Goal: Transaction & Acquisition: Purchase product/service

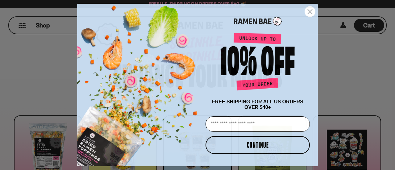
click at [309, 11] on icon "Close dialog" at bounding box center [310, 12] width 4 height 4
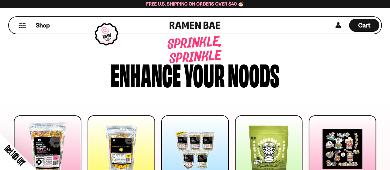
click at [19, 24] on button "Mobile Menu Trigger" at bounding box center [22, 25] width 8 height 5
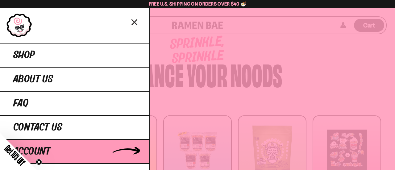
click at [47, 149] on span "Account" at bounding box center [31, 151] width 37 height 11
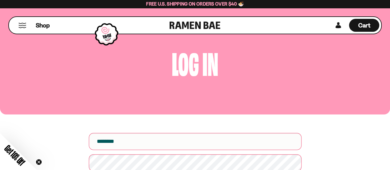
scroll to position [12, 0]
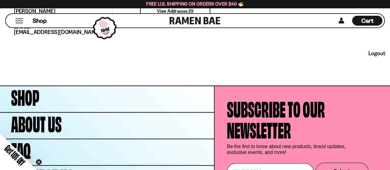
scroll to position [278, 0]
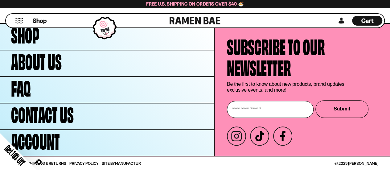
click at [358, 24] on div "Cart D0381C2F-513E-4F90-8A41-6F0A75DCBAAA" at bounding box center [367, 21] width 30 height 10
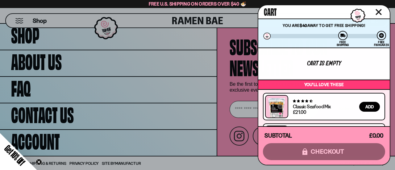
click at [377, 10] on icon "Close cart" at bounding box center [379, 12] width 6 height 6
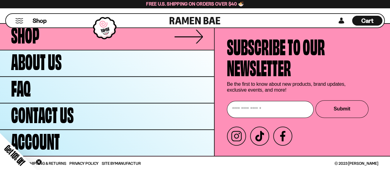
click at [14, 36] on span "Shop" at bounding box center [25, 33] width 28 height 21
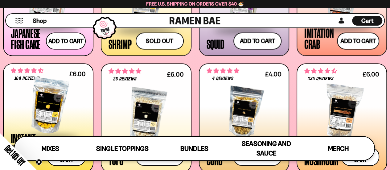
scroll to position [642, 0]
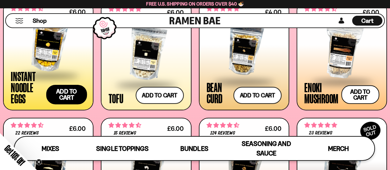
click at [60, 92] on button "Add to cart" at bounding box center [66, 94] width 41 height 19
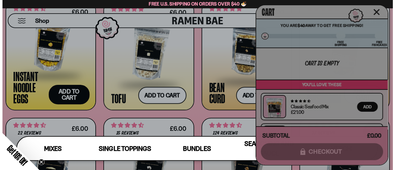
scroll to position [647, 0]
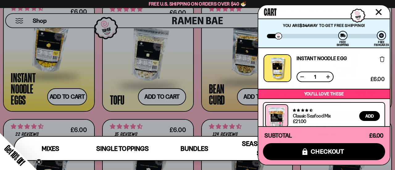
click at [163, 99] on div at bounding box center [197, 85] width 395 height 170
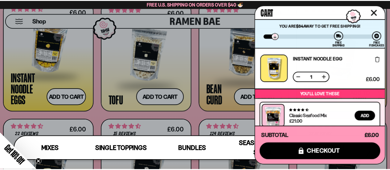
scroll to position [642, 0]
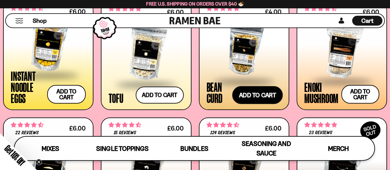
click at [255, 94] on button "Add to cart" at bounding box center [257, 95] width 51 height 18
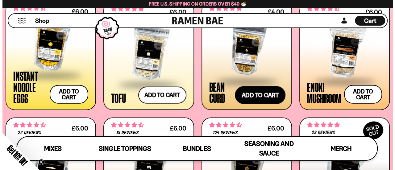
scroll to position [647, 0]
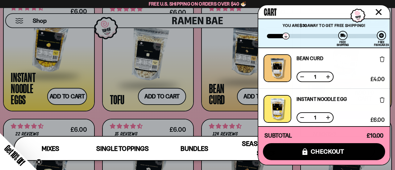
click at [380, 11] on icon "Close cart" at bounding box center [379, 12] width 6 height 6
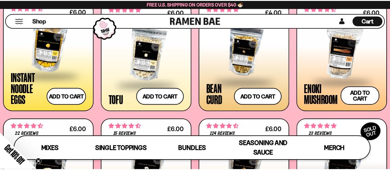
scroll to position [642, 0]
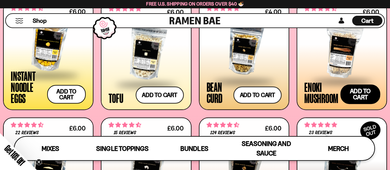
click at [361, 91] on button "Add to cart" at bounding box center [361, 94] width 40 height 19
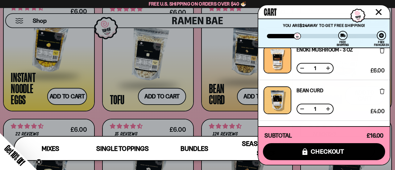
scroll to position [0, 0]
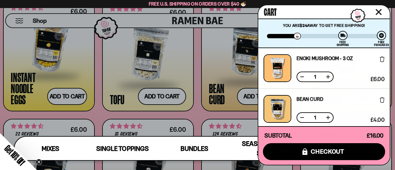
click at [169, 94] on div at bounding box center [197, 85] width 395 height 170
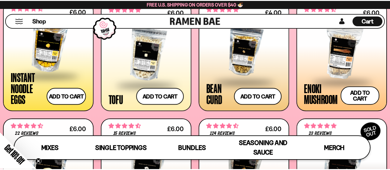
scroll to position [642, 0]
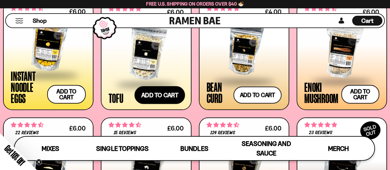
click at [169, 94] on button "Add to cart" at bounding box center [159, 95] width 51 height 18
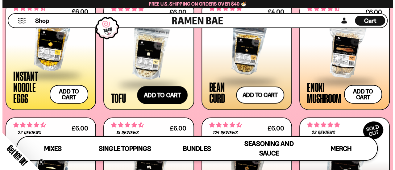
scroll to position [647, 0]
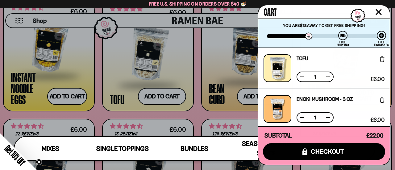
click at [380, 11] on icon "Close cart" at bounding box center [378, 12] width 6 height 6
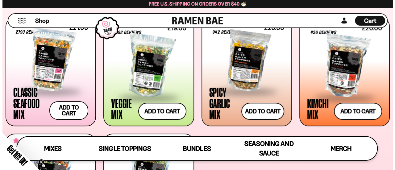
scroll to position [235, 0]
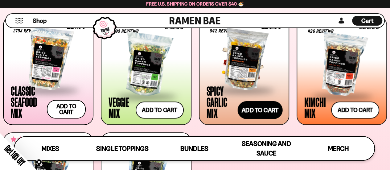
click at [262, 111] on button "Add to cart" at bounding box center [260, 110] width 45 height 18
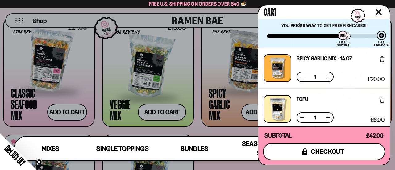
click at [332, 152] on span "checkout" at bounding box center [328, 151] width 34 height 7
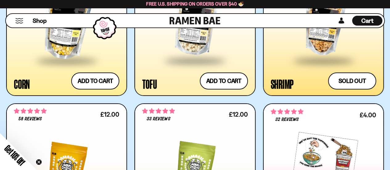
scroll to position [1046, 0]
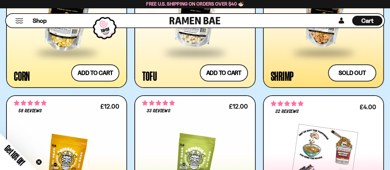
click at [363, 19] on span "Cart" at bounding box center [368, 20] width 12 height 7
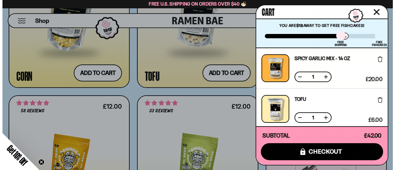
scroll to position [1053, 0]
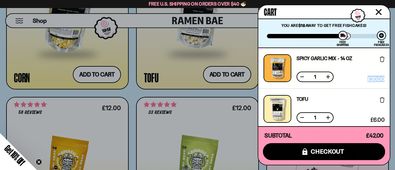
drag, startPoint x: 390, startPoint y: 62, endPoint x: 390, endPoint y: 82, distance: 20.4
click at [390, 82] on div "Cart You are $18 away to get Free Fishcakes! You have unlocked Free Fishcakes! …" at bounding box center [324, 85] width 133 height 161
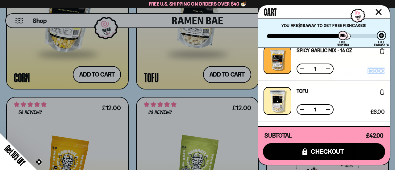
scroll to position [0, 0]
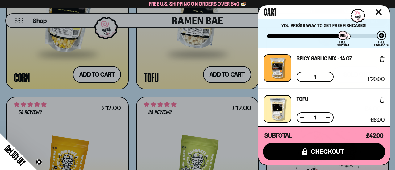
click at [135, 92] on div at bounding box center [197, 85] width 395 height 170
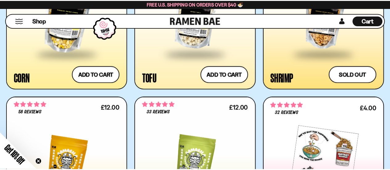
scroll to position [1046, 0]
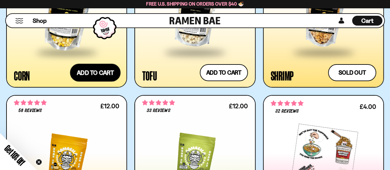
click at [93, 71] on button "Add to cart" at bounding box center [95, 73] width 51 height 18
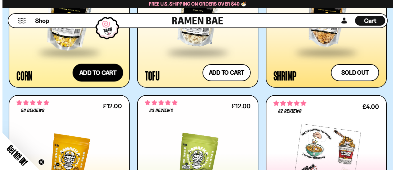
scroll to position [1054, 0]
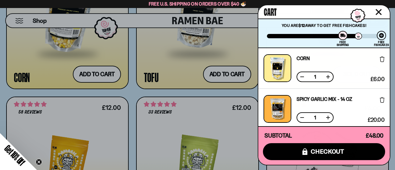
click at [379, 13] on icon "Close cart" at bounding box center [379, 12] width 6 height 6
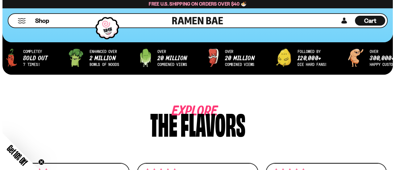
scroll to position [209, 0]
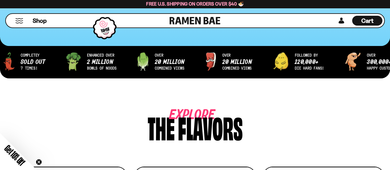
click at [21, 23] on div "Shop" at bounding box center [89, 21] width 162 height 14
click at [20, 22] on button "Mobile Menu Trigger" at bounding box center [19, 20] width 8 height 5
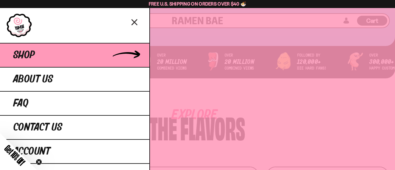
click at [22, 61] on link "Shop" at bounding box center [74, 55] width 149 height 24
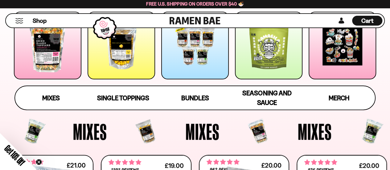
scroll to position [104, 0]
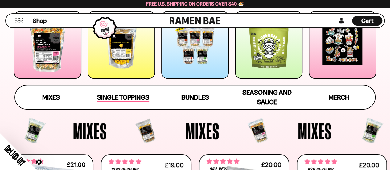
click at [123, 95] on span "Single Toppings" at bounding box center [123, 97] width 52 height 9
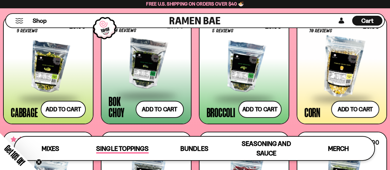
scroll to position [861, 0]
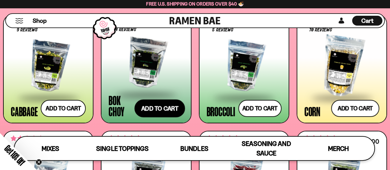
click at [161, 109] on button "Add to cart" at bounding box center [159, 108] width 51 height 18
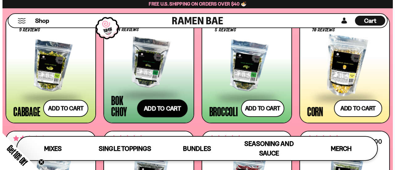
scroll to position [868, 0]
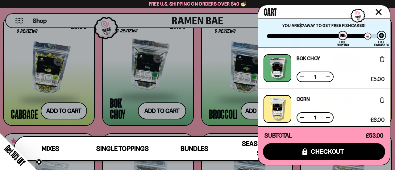
click at [249, 111] on div at bounding box center [197, 85] width 395 height 170
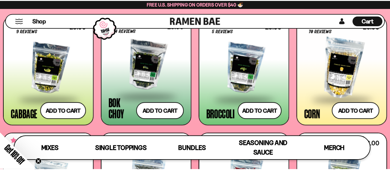
scroll to position [862, 0]
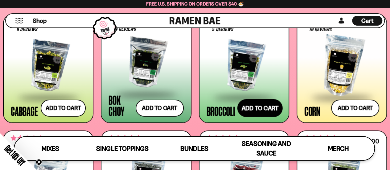
click at [249, 111] on button "Add to cart" at bounding box center [259, 108] width 45 height 18
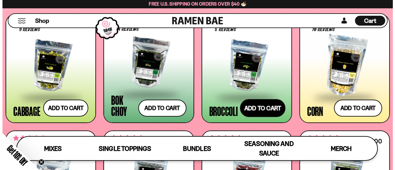
scroll to position [868, 0]
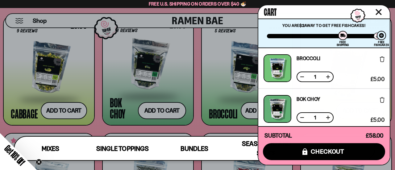
click at [212, 114] on div at bounding box center [197, 85] width 395 height 170
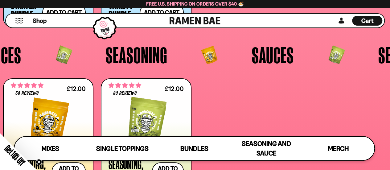
scroll to position [1232, 0]
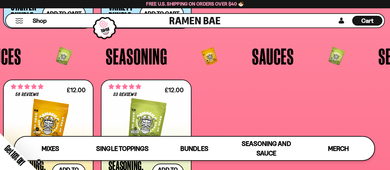
click at [231, 87] on div "**********" at bounding box center [195, 134] width 384 height 109
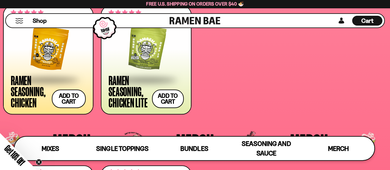
scroll to position [1294, 0]
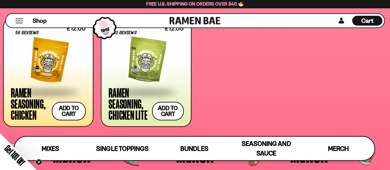
click at [49, 70] on div at bounding box center [48, 61] width 75 height 62
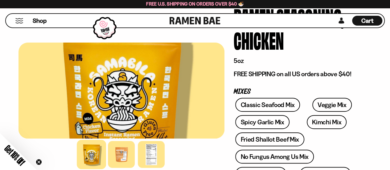
scroll to position [62, 0]
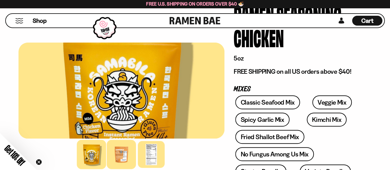
click at [122, 158] on div at bounding box center [121, 154] width 29 height 29
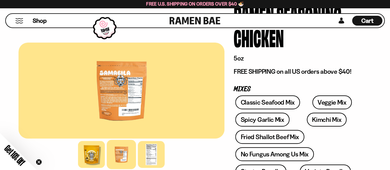
click at [121, 87] on div at bounding box center [122, 91] width 206 height 96
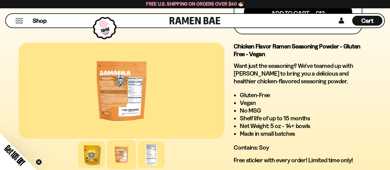
scroll to position [383, 0]
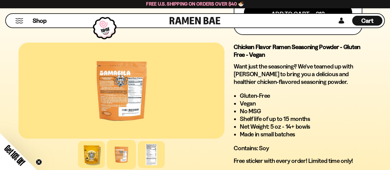
click at [271, 110] on li "No MSG" at bounding box center [301, 111] width 122 height 8
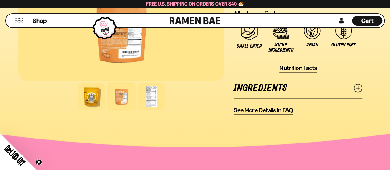
scroll to position [543, 0]
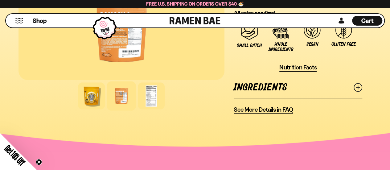
click at [354, 86] on icon at bounding box center [358, 87] width 9 height 9
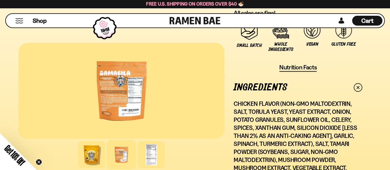
click at [281, 126] on p "Chicken Flavor (Non-GMO Maltodextrin, Salt, Torula Yeast, Yeast Extract, Onion,…" at bounding box center [298, 144] width 129 height 88
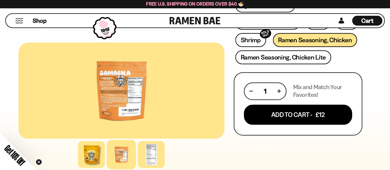
scroll to position [284, 0]
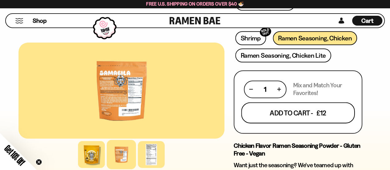
click at [283, 115] on button "Add To Cart - £12" at bounding box center [298, 112] width 114 height 21
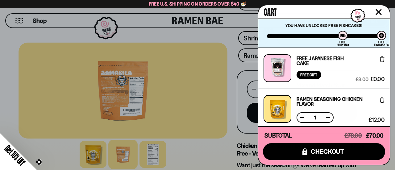
click at [231, 97] on div at bounding box center [197, 85] width 395 height 170
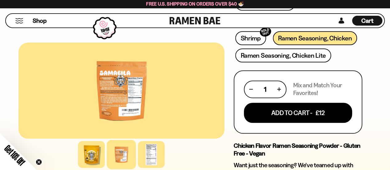
click at [223, 39] on div "FADCB6FD-DFAB-4417-9F21-029242090B77 FADCB6FD-DFAB-4417-9F21-029242090B77" at bounding box center [122, 111] width 206 height 711
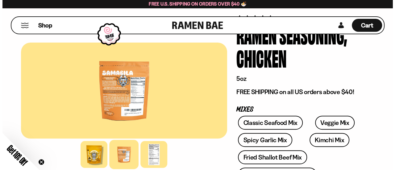
scroll to position [12, 0]
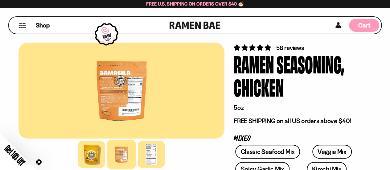
click at [360, 23] on span "Cart" at bounding box center [364, 25] width 12 height 7
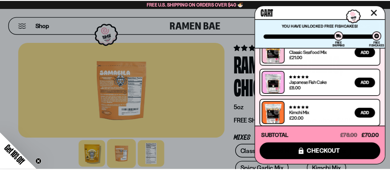
scroll to position [436, 0]
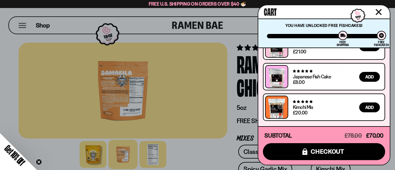
click at [378, 10] on icon "Close cart" at bounding box center [378, 12] width 6 height 6
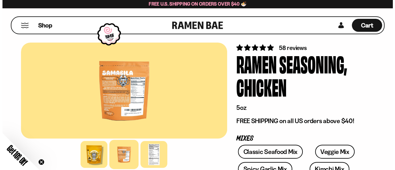
scroll to position [0, 0]
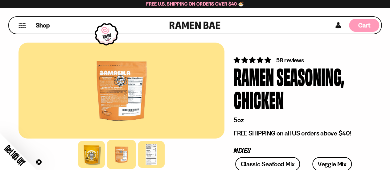
click at [361, 22] on span "Cart" at bounding box center [364, 25] width 12 height 7
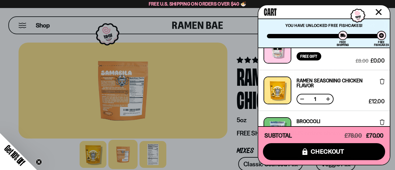
scroll to position [10, 0]
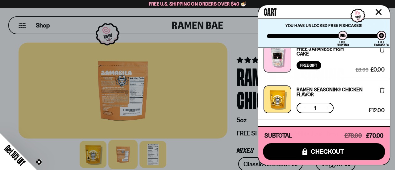
click at [15, 26] on div at bounding box center [197, 85] width 395 height 170
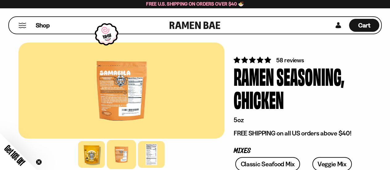
click at [20, 26] on button "Mobile Menu Trigger" at bounding box center [22, 25] width 8 height 5
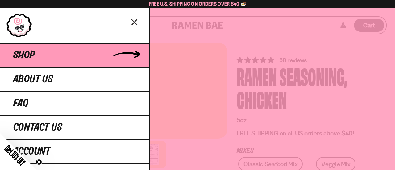
click at [26, 57] on span "Shop" at bounding box center [24, 55] width 22 height 11
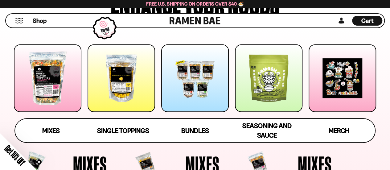
scroll to position [86, 0]
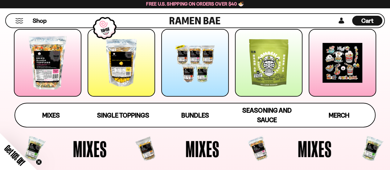
click at [127, 73] on div at bounding box center [122, 63] width 68 height 68
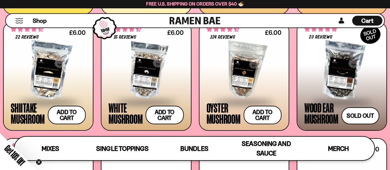
scroll to position [738, 0]
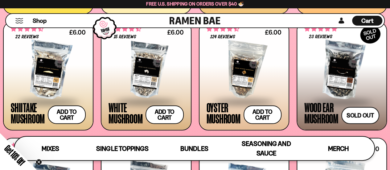
click at [144, 72] on div at bounding box center [146, 70] width 75 height 62
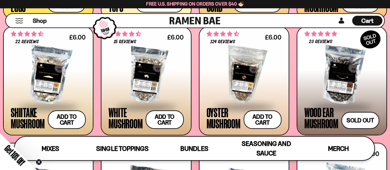
click at [249, 84] on div at bounding box center [244, 75] width 75 height 62
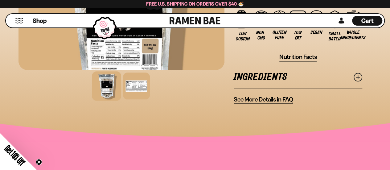
scroll to position [345, 0]
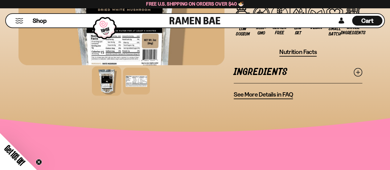
click at [359, 69] on icon at bounding box center [358, 72] width 9 height 9
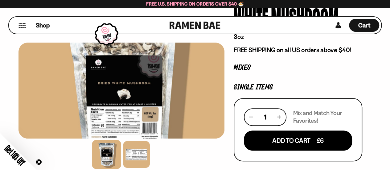
scroll to position [0, 0]
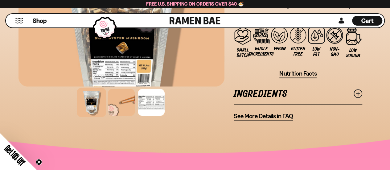
scroll to position [518, 0]
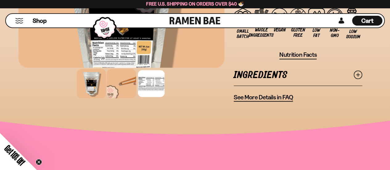
click at [123, 85] on div at bounding box center [121, 83] width 29 height 29
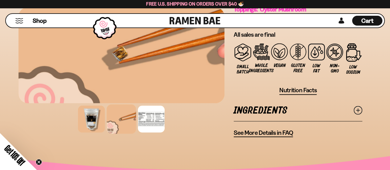
scroll to position [481, 0]
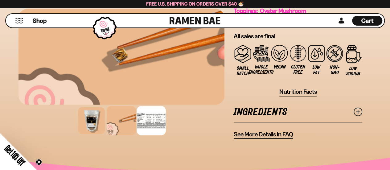
click at [146, 120] on div at bounding box center [151, 120] width 29 height 29
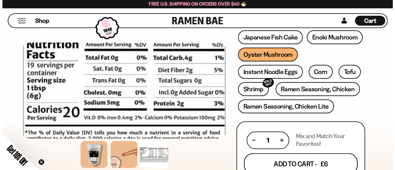
scroll to position [222, 0]
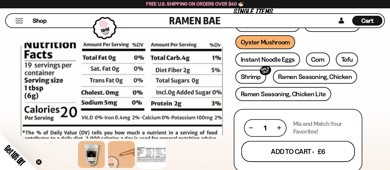
click at [285, 153] on button "Add To Cart - £6" at bounding box center [298, 151] width 114 height 21
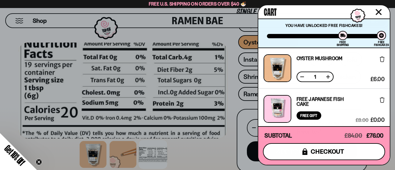
click at [312, 148] on span "checkout" at bounding box center [328, 151] width 34 height 7
